Goal: Information Seeking & Learning: Check status

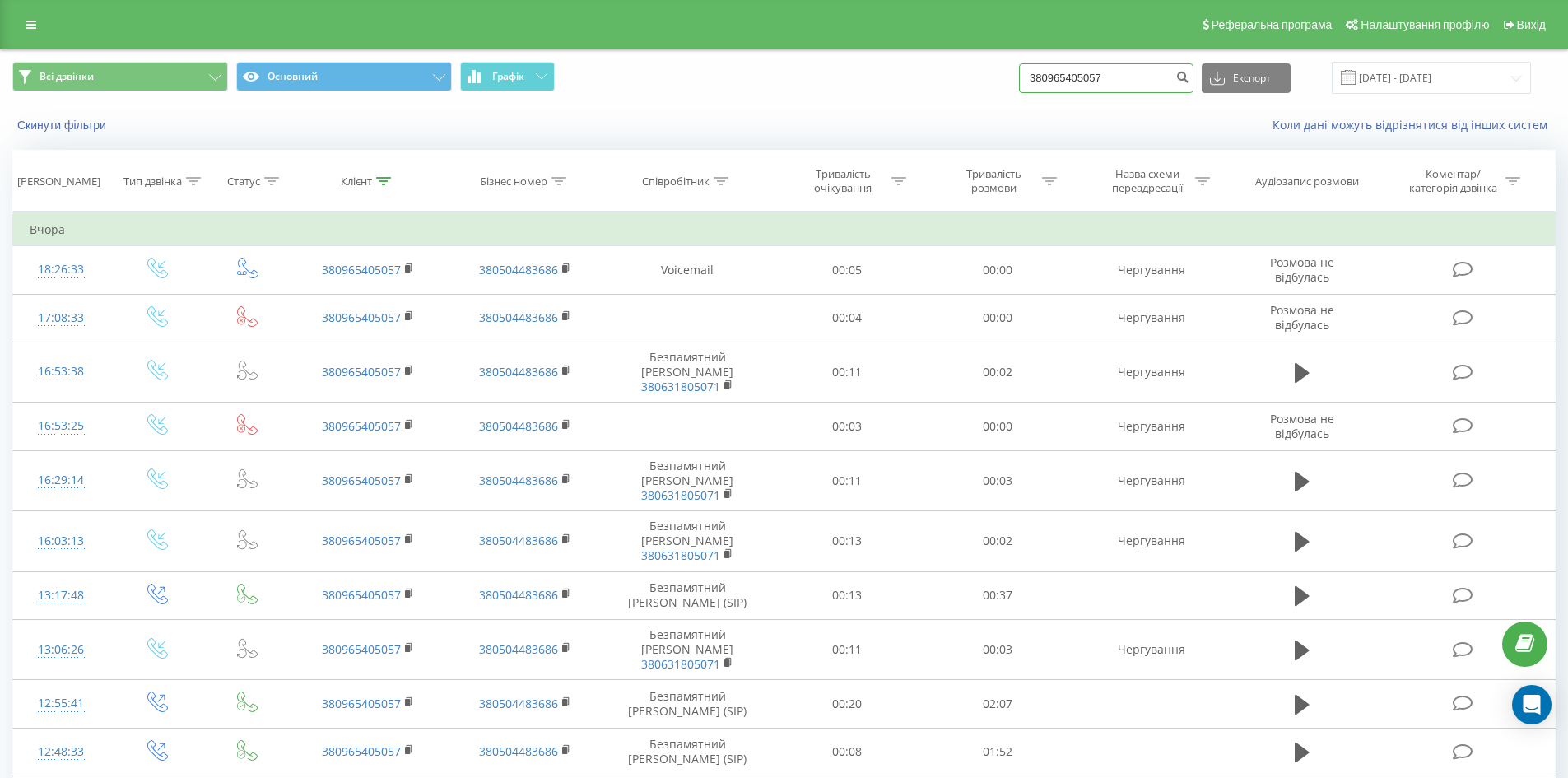
click at [1146, 77] on input "380965405057" at bounding box center [1106, 78] width 175 height 29
type input "3"
type input "0964063853"
